Goal: Task Accomplishment & Management: Use online tool/utility

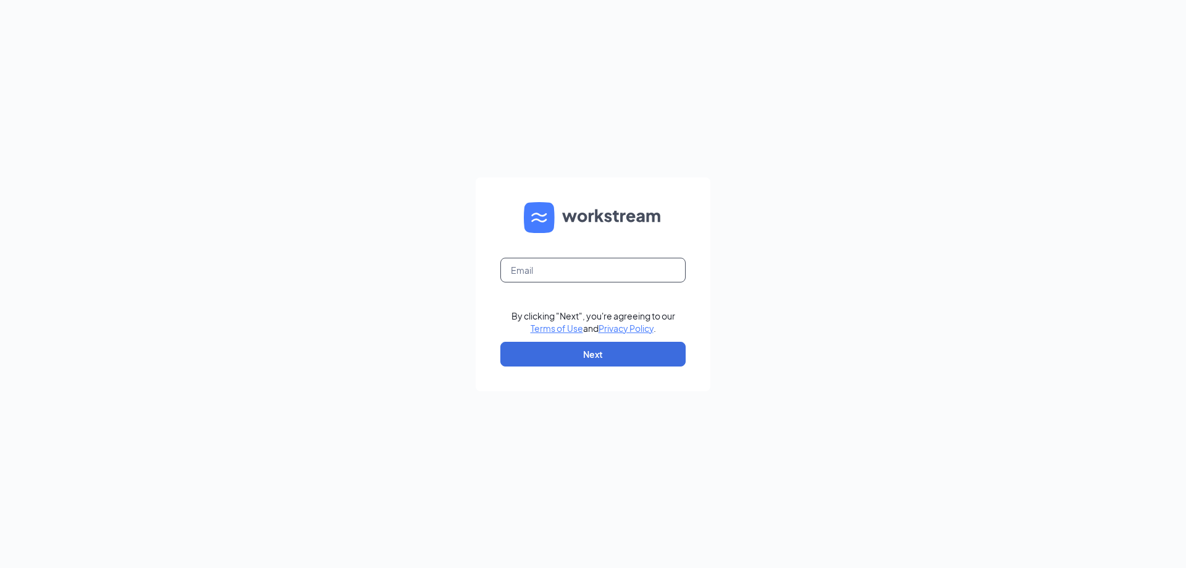
click at [608, 266] on input "text" at bounding box center [592, 270] width 185 height 25
type input "cpoffenberger@airucg.com"
click at [640, 355] on button "Next" at bounding box center [592, 354] width 185 height 25
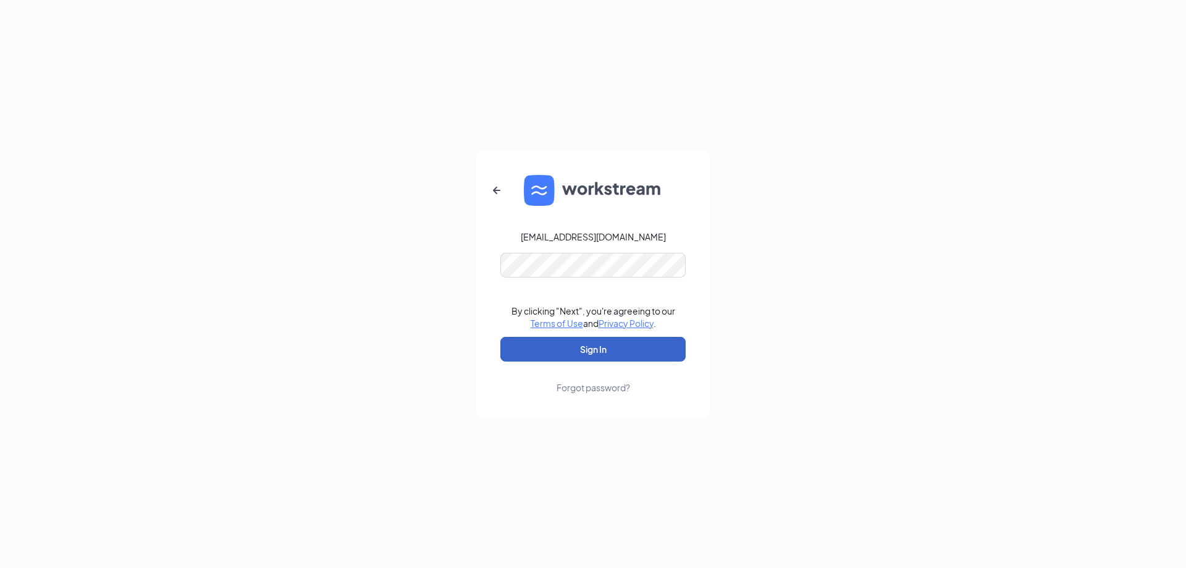
click at [637, 352] on button "Sign In" at bounding box center [592, 349] width 185 height 25
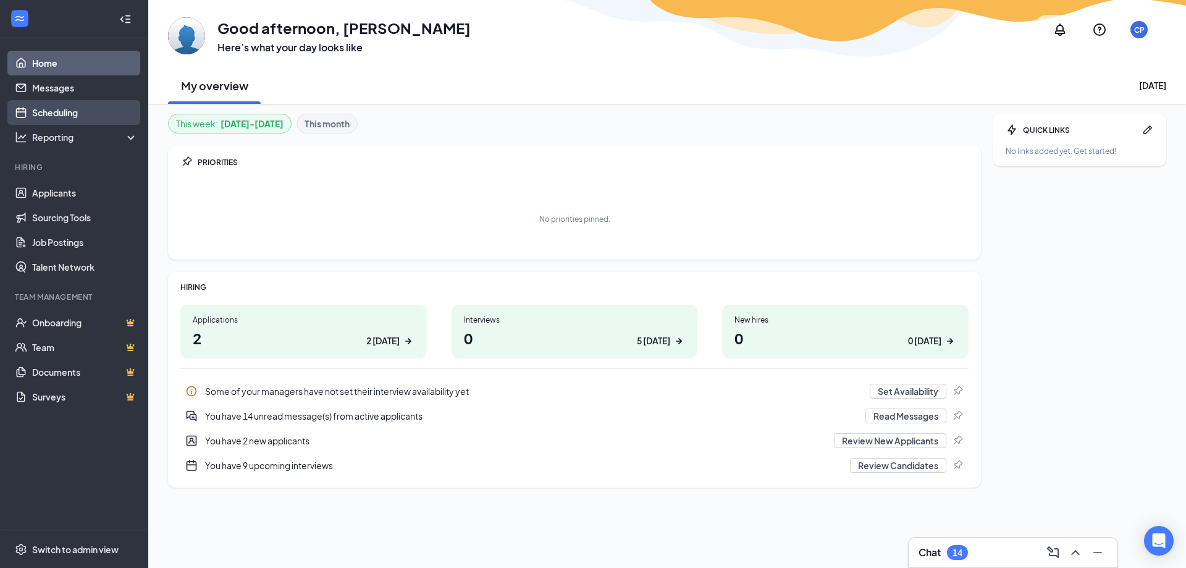
click at [51, 118] on link "Scheduling" at bounding box center [85, 112] width 106 height 25
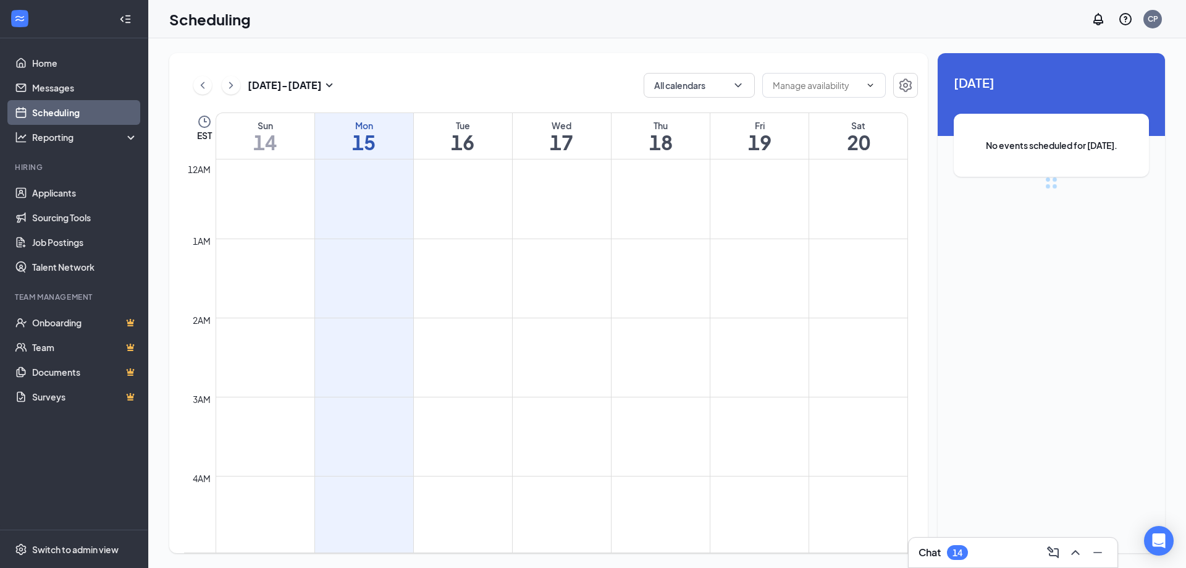
scroll to position [607, 0]
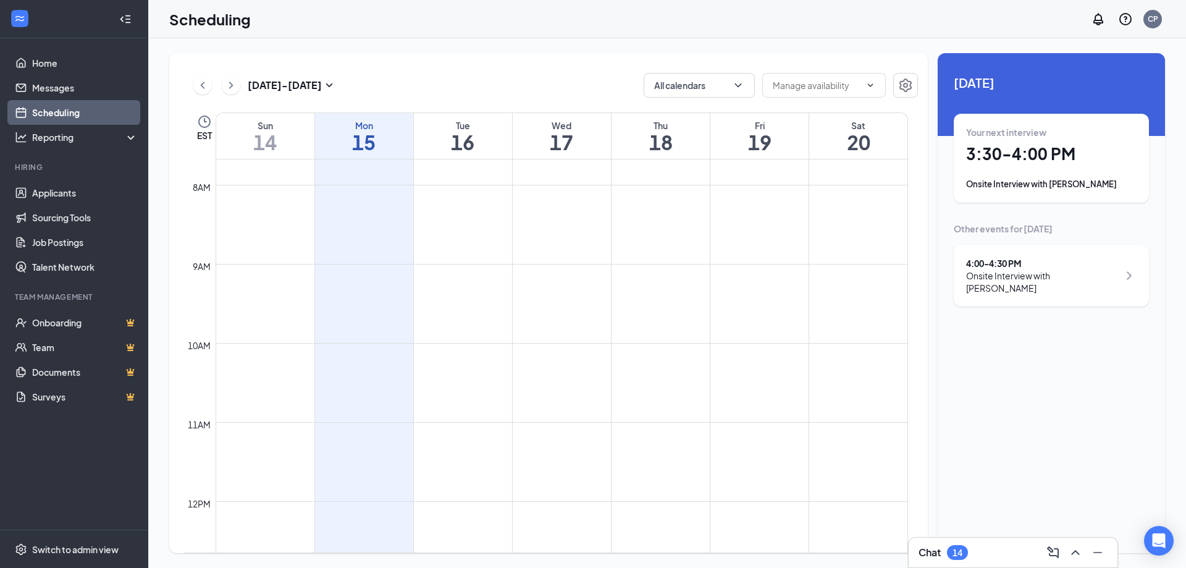
click at [992, 181] on div "Onsite Interview with [PERSON_NAME]" at bounding box center [1051, 184] width 170 height 12
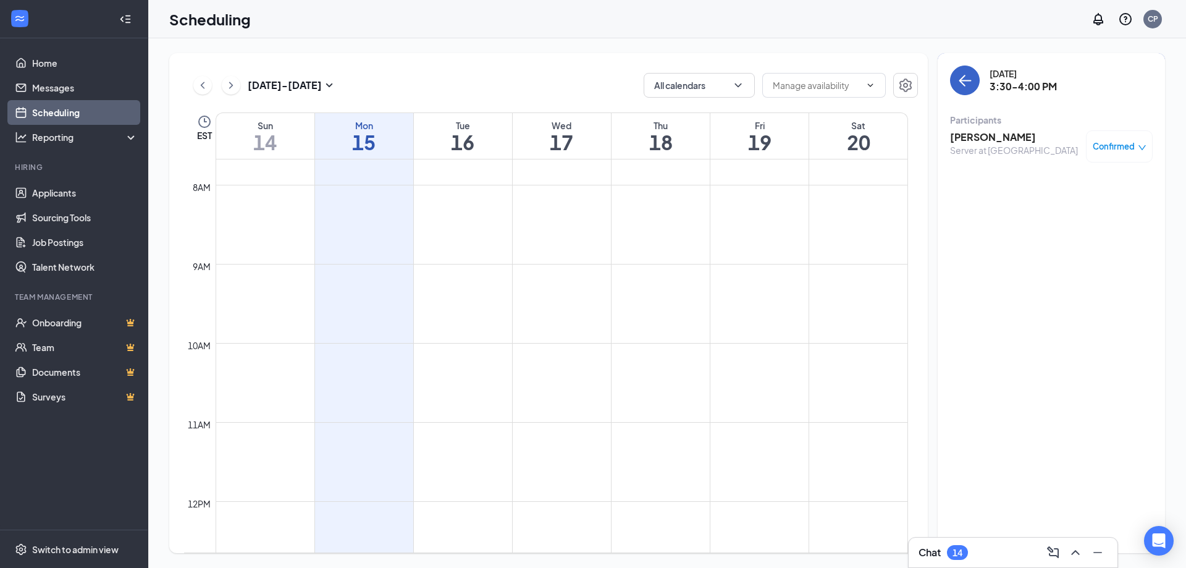
click at [957, 83] on icon "ArrowLeft" at bounding box center [964, 80] width 15 height 15
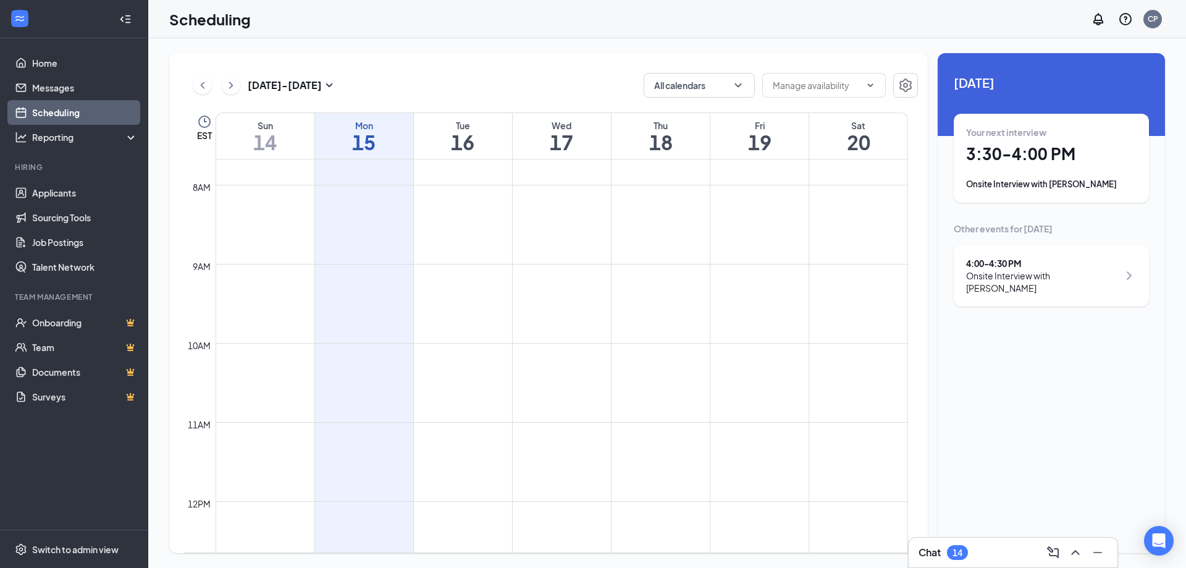
click at [1017, 262] on div "4:00 - 4:30 PM" at bounding box center [1042, 263] width 153 height 12
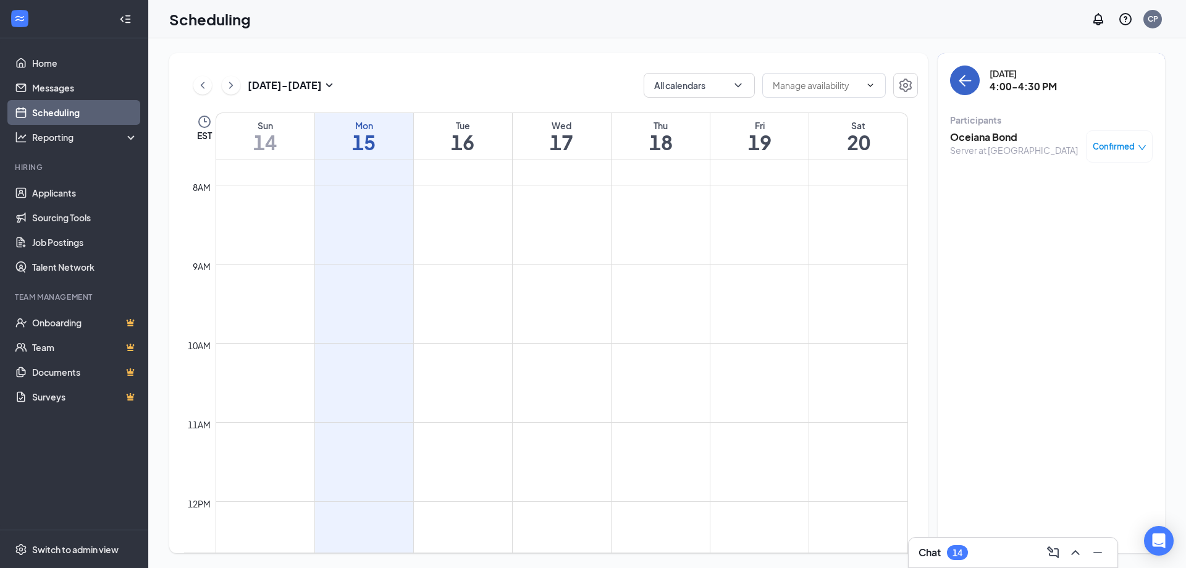
click at [962, 87] on icon "ArrowLeft" at bounding box center [964, 80] width 15 height 15
